Goal: Task Accomplishment & Management: Manage account settings

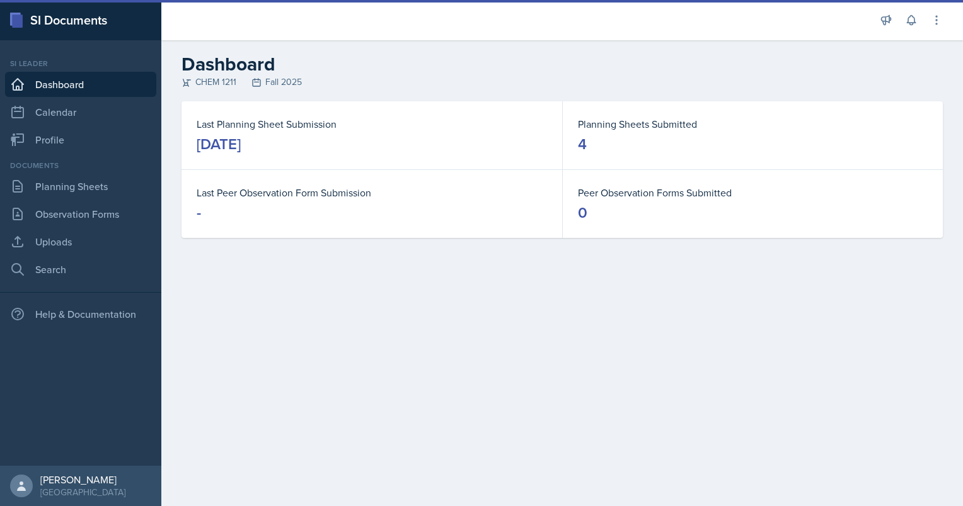
click at [89, 200] on div "Documents Planning Sheets Observation Forms Uploads Search" at bounding box center [80, 221] width 151 height 122
click at [83, 190] on link "Planning Sheets" at bounding box center [80, 186] width 151 height 25
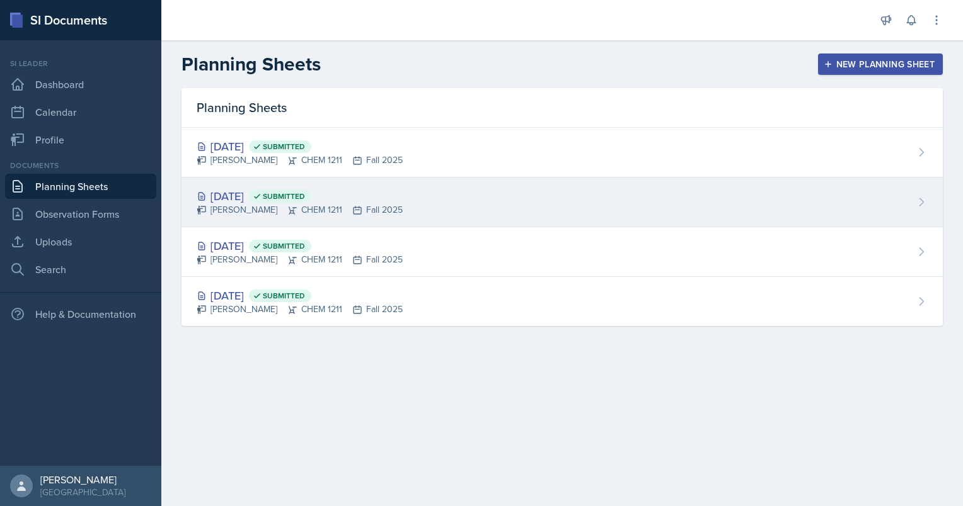
click at [252, 211] on div "[PERSON_NAME] CHEM 1211 Fall 2025" at bounding box center [300, 209] width 206 height 13
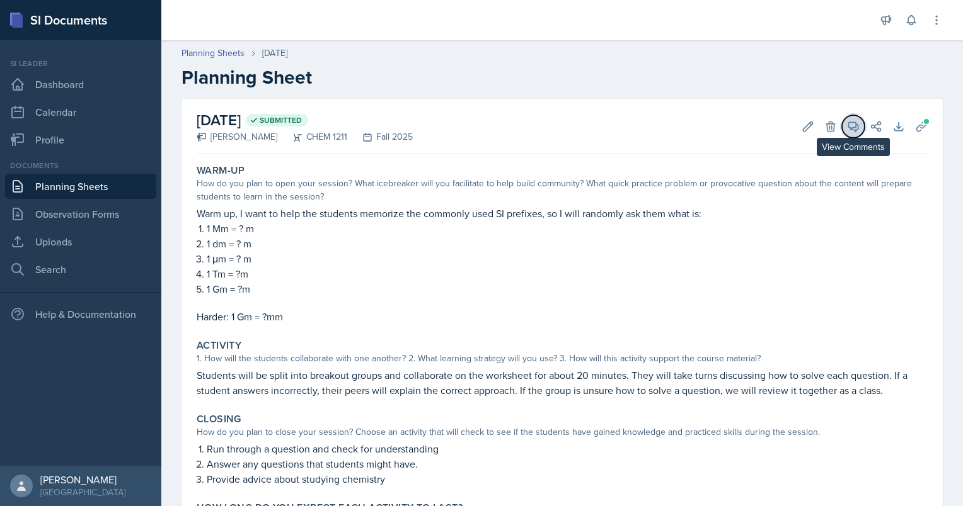
click at [847, 129] on icon at bounding box center [853, 126] width 13 height 13
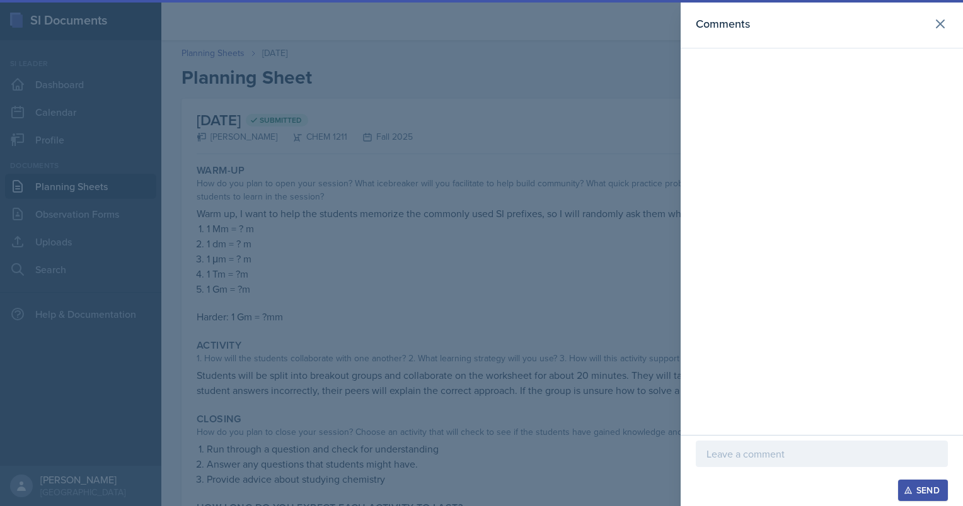
click at [625, 126] on div at bounding box center [481, 253] width 963 height 506
